Goal: Navigation & Orientation: Find specific page/section

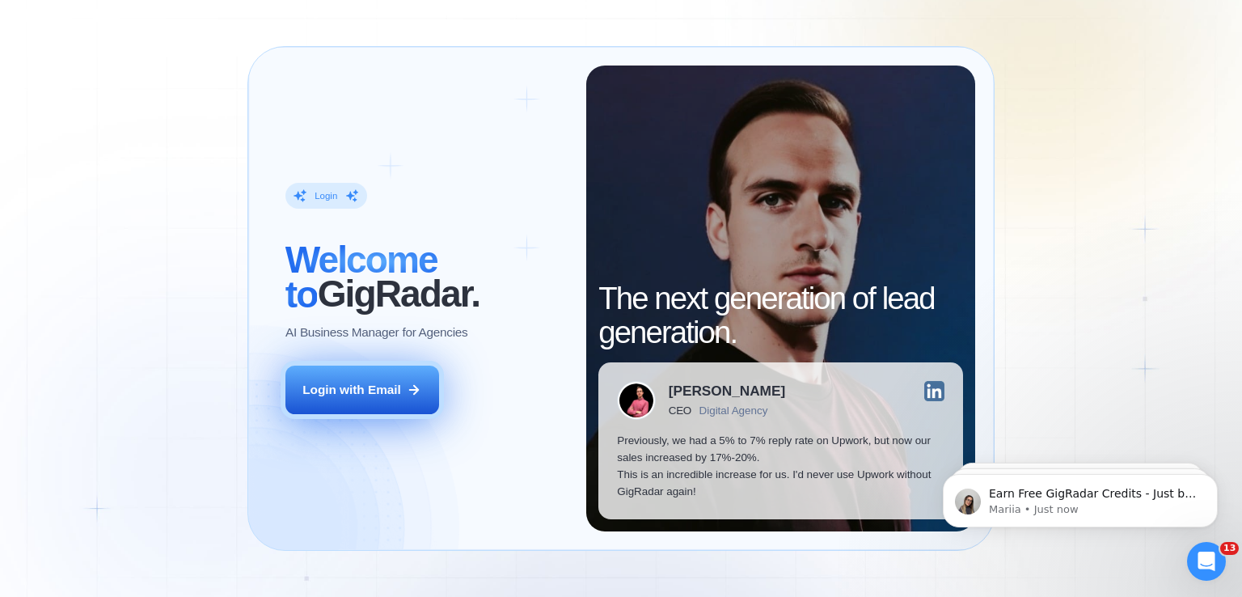
click at [387, 379] on button "Login with Email" at bounding box center [363, 390] width 154 height 49
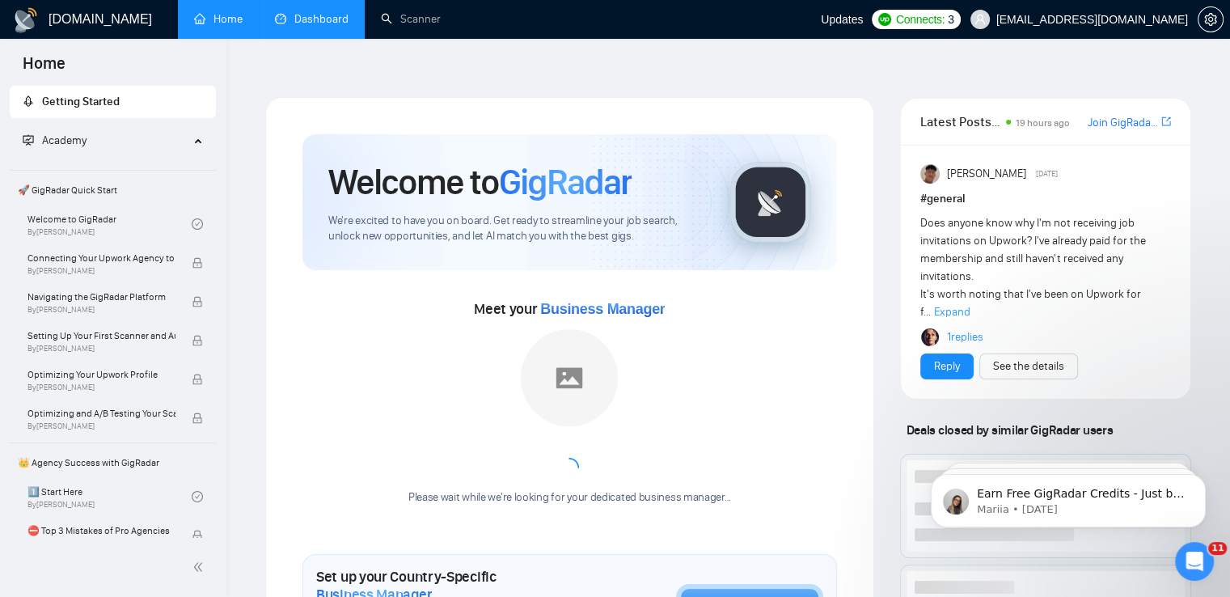
click at [308, 26] on link "Dashboard" at bounding box center [312, 19] width 74 height 14
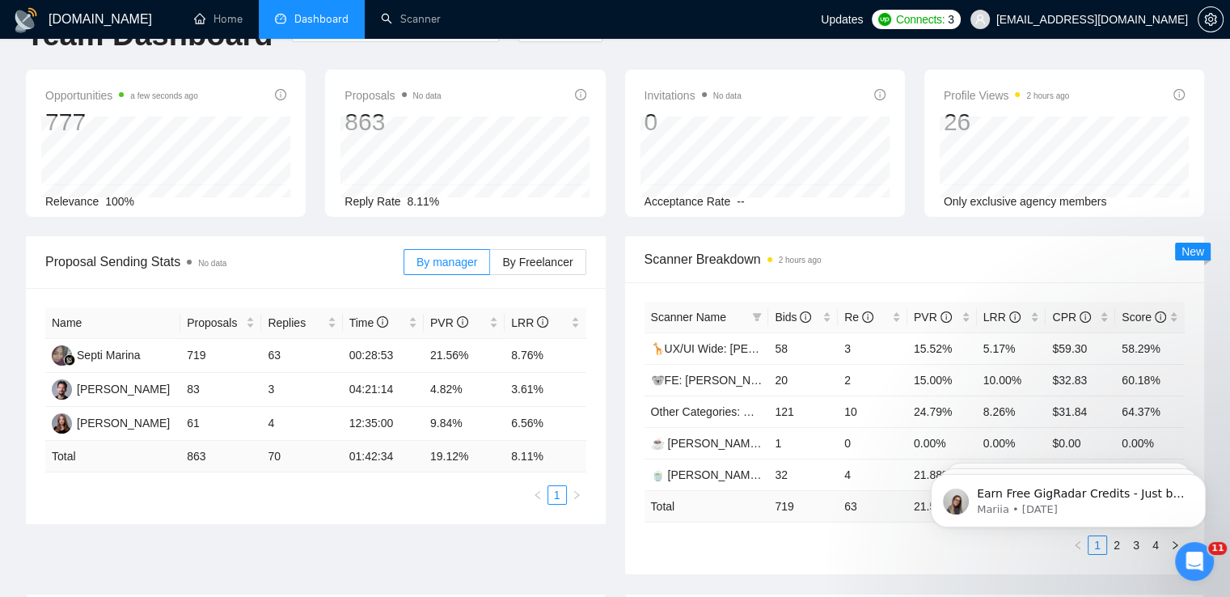
scroll to position [162, 0]
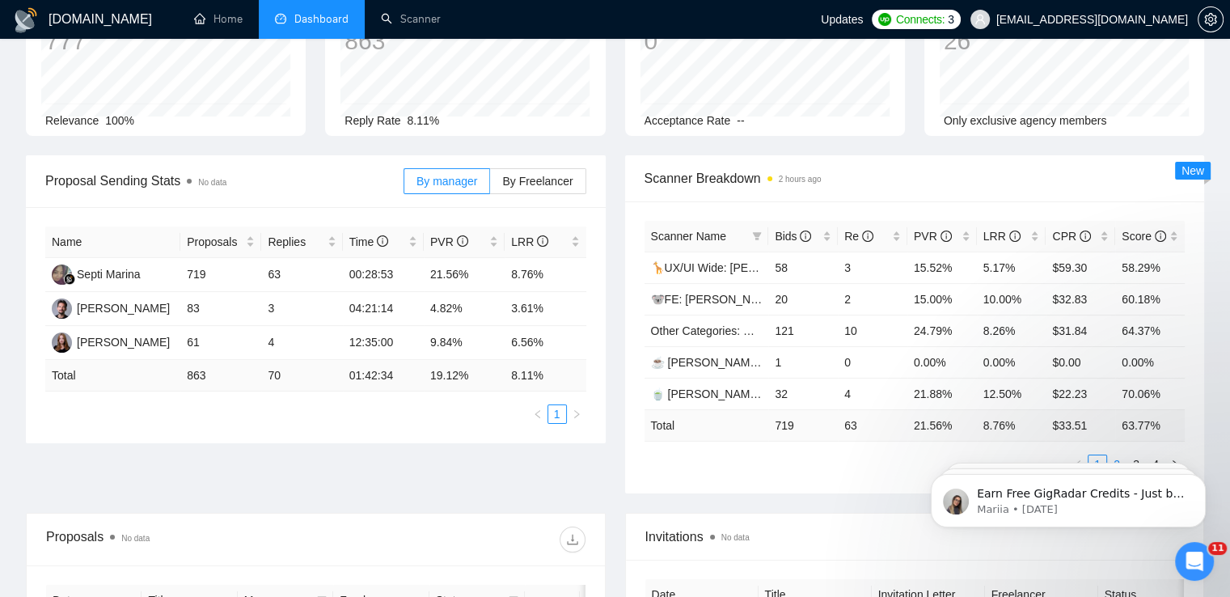
click at [1117, 455] on link "2" at bounding box center [1117, 464] width 18 height 18
click at [1132, 455] on link "3" at bounding box center [1136, 464] width 18 height 18
click at [1153, 455] on link "4" at bounding box center [1156, 464] width 18 height 18
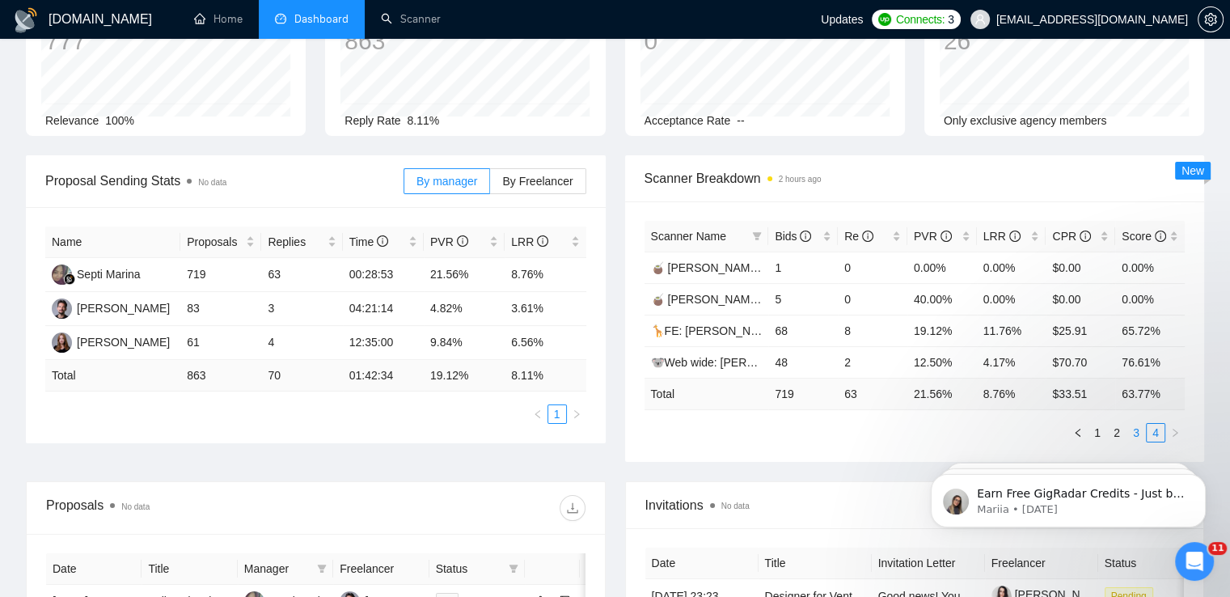
click at [1136, 424] on link "3" at bounding box center [1136, 433] width 18 height 18
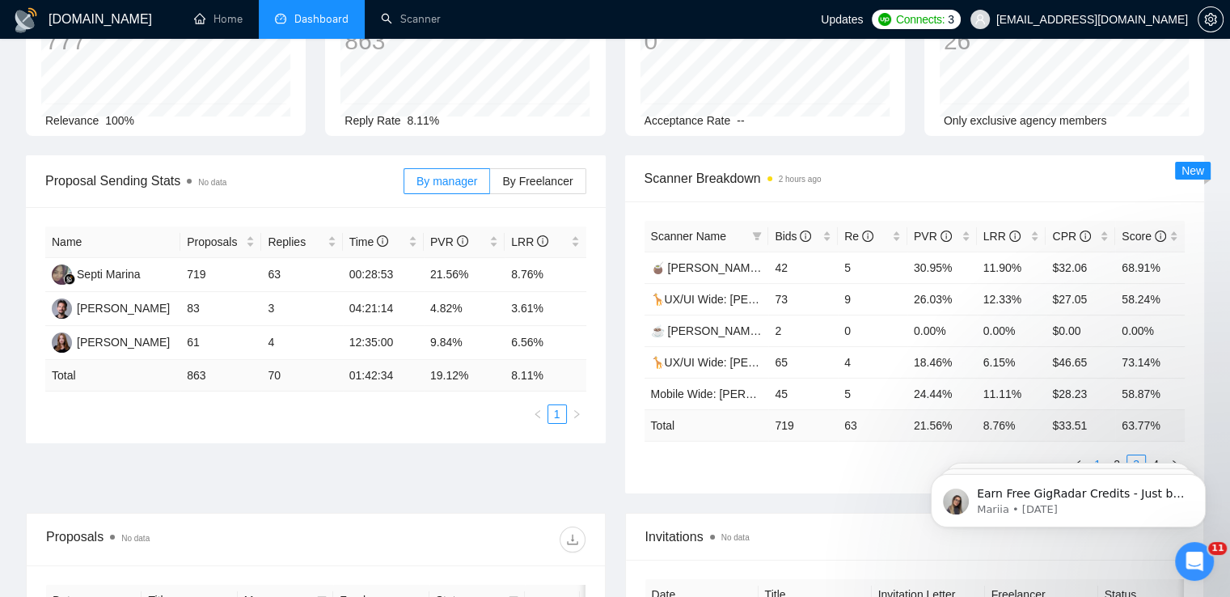
click at [1100, 455] on link "1" at bounding box center [1098, 464] width 18 height 18
click at [899, 155] on div "Scanner Breakdown 2 hours ago" at bounding box center [915, 178] width 541 height 46
